Goal: Information Seeking & Learning: Understand process/instructions

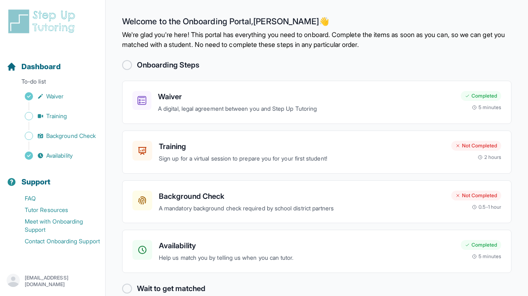
click at [279, 60] on div "Onboarding Steps" at bounding box center [316, 65] width 389 height 12
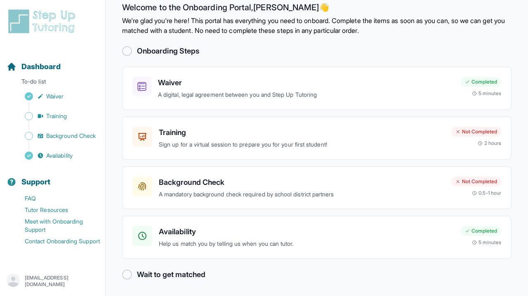
scroll to position [14, 0]
click at [216, 136] on h3 "Training" at bounding box center [302, 133] width 286 height 12
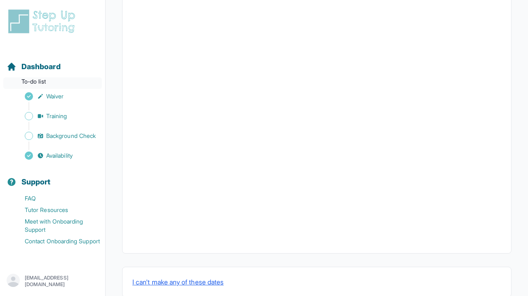
scroll to position [262, 0]
click at [45, 82] on p "To-do list" at bounding box center [52, 84] width 99 height 12
click at [41, 66] on span "Dashboard" at bounding box center [40, 67] width 39 height 12
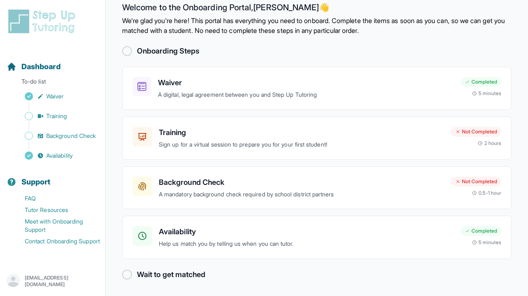
scroll to position [14, 0]
click at [228, 198] on p "A mandatory background check required by school district partners" at bounding box center [302, 195] width 286 height 9
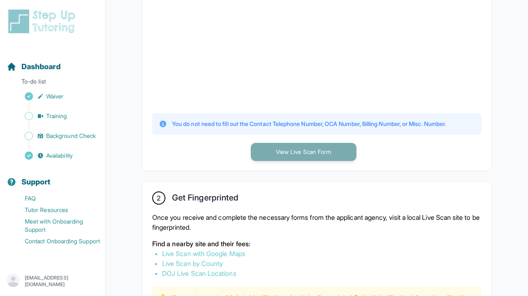
scroll to position [291, 0]
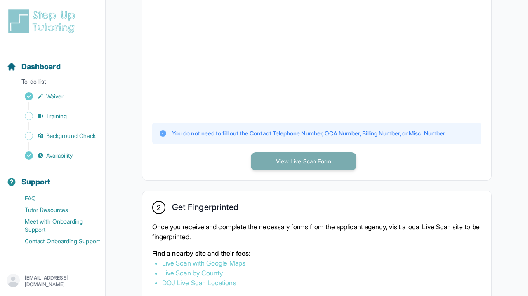
click at [323, 163] on button "View Live Scan Form" at bounding box center [304, 162] width 106 height 18
